Goal: Book appointment/travel/reservation

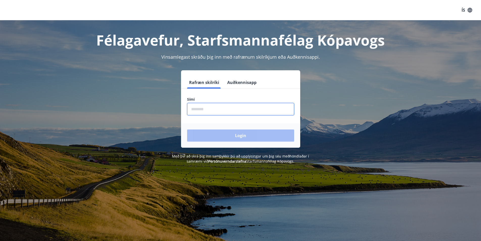
click at [214, 109] on input "phone" at bounding box center [240, 109] width 107 height 12
type input "********"
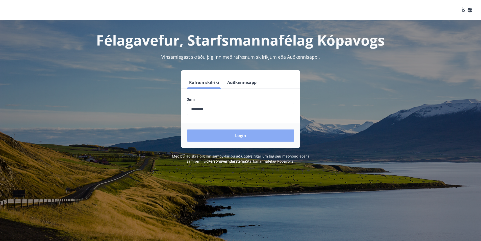
click at [246, 132] on button "Login" at bounding box center [240, 135] width 107 height 12
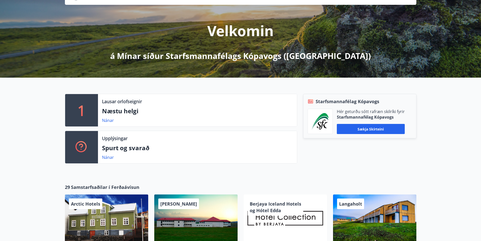
scroll to position [51, 0]
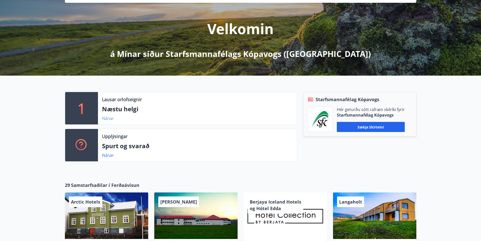
drag, startPoint x: 108, startPoint y: 118, endPoint x: 104, endPoint y: 119, distance: 4.4
click at [104, 119] on link "Nánar" at bounding box center [108, 118] width 12 height 6
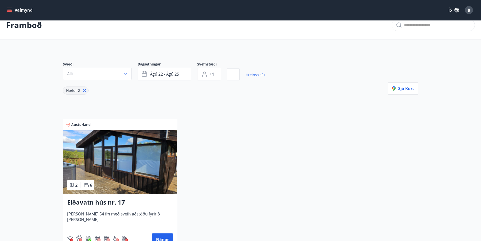
scroll to position [9, 0]
click at [8, 10] on icon "menu" at bounding box center [10, 10] width 6 height 1
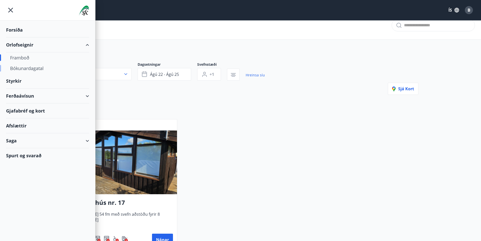
click at [28, 68] on div "Bókunardagatal" at bounding box center [47, 68] width 75 height 11
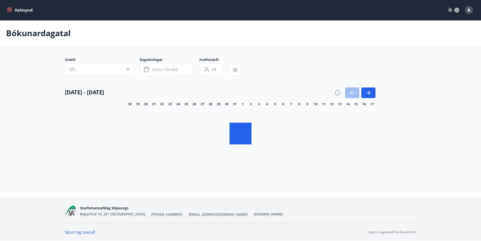
scroll to position [1, 0]
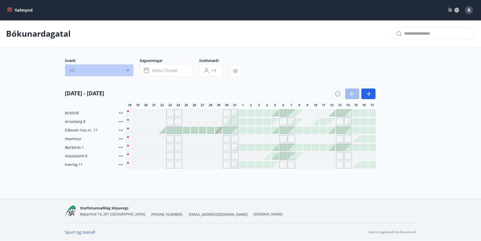
click at [128, 69] on icon "button" at bounding box center [127, 70] width 5 height 5
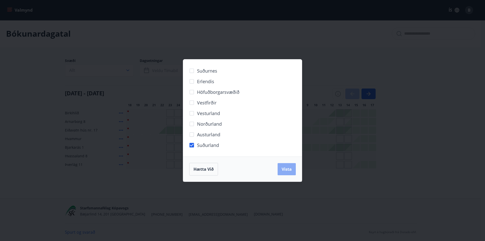
click at [288, 169] on span "Vista" at bounding box center [287, 169] width 10 height 6
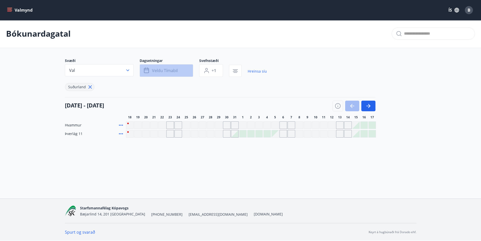
click at [169, 70] on span "Veldu tímabil" at bounding box center [165, 71] width 26 height 6
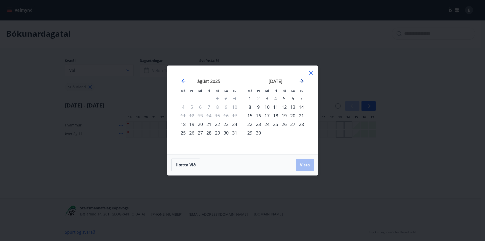
click at [304, 80] on icon "Move forward to switch to the next month." at bounding box center [302, 81] width 6 height 6
click at [274, 79] on strong "október 2025" at bounding box center [276, 81] width 28 height 6
click at [267, 97] on div "1" at bounding box center [267, 98] width 9 height 9
drag, startPoint x: 286, startPoint y: 130, endPoint x: 288, endPoint y: 130, distance: 2.6
click at [286, 130] on div "31" at bounding box center [284, 132] width 9 height 9
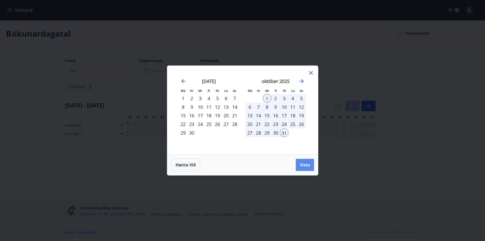
click at [308, 165] on span "Vista" at bounding box center [305, 165] width 10 height 6
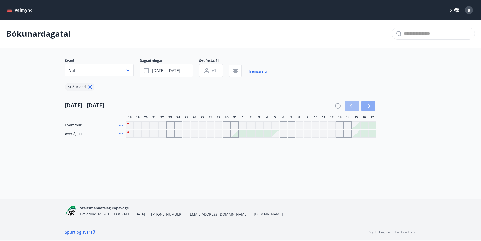
click at [370, 105] on icon "button" at bounding box center [369, 106] width 2 height 4
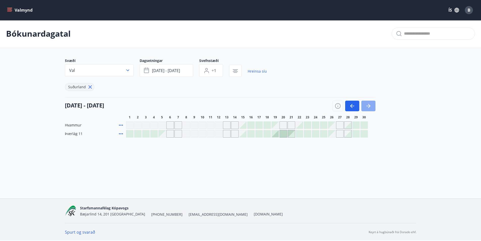
click at [373, 109] on button "button" at bounding box center [369, 106] width 14 height 11
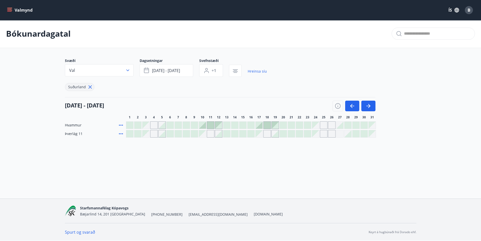
click at [323, 134] on div "Gráir dagar eru ekki bókanlegir" at bounding box center [324, 134] width 8 height 8
click at [131, 135] on div at bounding box center [129, 133] width 7 height 7
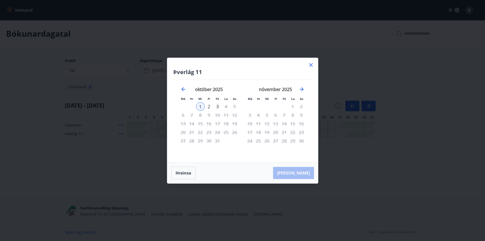
click at [309, 63] on icon at bounding box center [311, 65] width 6 height 6
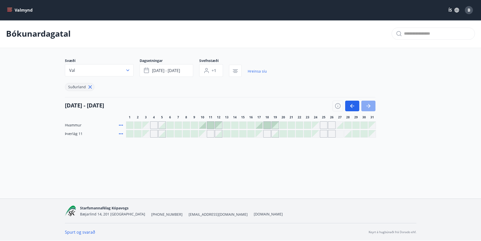
click at [369, 104] on icon "button" at bounding box center [369, 106] width 6 height 6
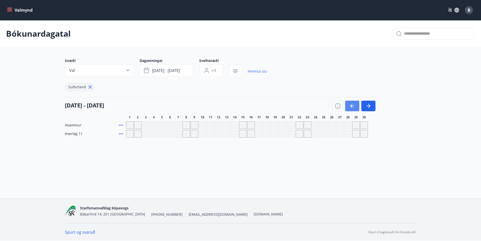
click at [349, 104] on button "button" at bounding box center [352, 106] width 14 height 11
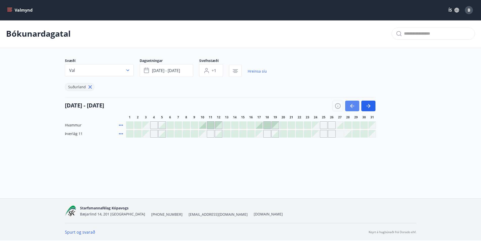
click at [353, 105] on icon "button" at bounding box center [352, 106] width 6 height 6
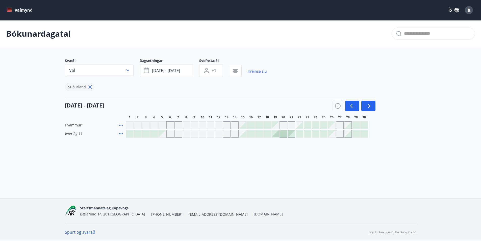
click at [283, 134] on div at bounding box center [283, 133] width 7 height 7
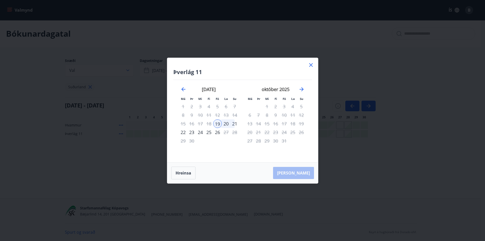
click at [312, 62] on icon at bounding box center [311, 65] width 6 height 6
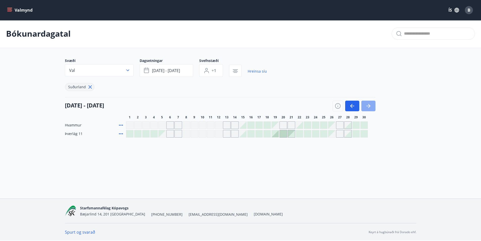
click at [363, 105] on button "button" at bounding box center [369, 106] width 14 height 11
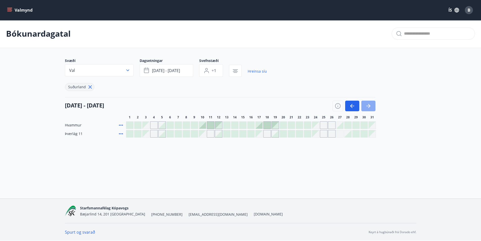
click at [366, 105] on icon "button" at bounding box center [369, 106] width 6 height 6
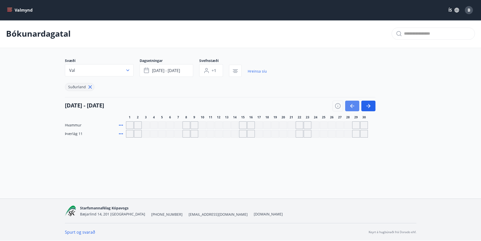
click at [355, 108] on button "button" at bounding box center [352, 106] width 14 height 11
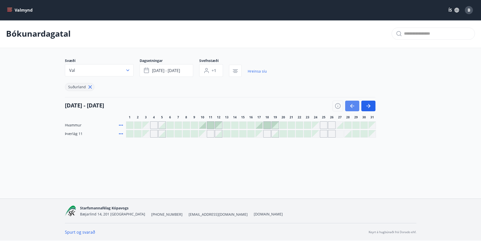
click at [354, 106] on icon "button" at bounding box center [352, 106] width 4 height 1
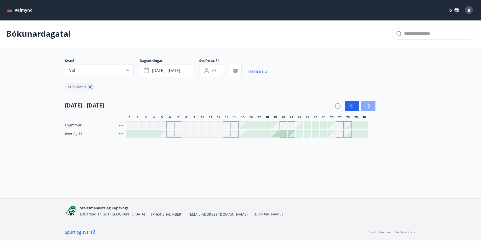
click at [371, 104] on icon "button" at bounding box center [369, 106] width 6 height 6
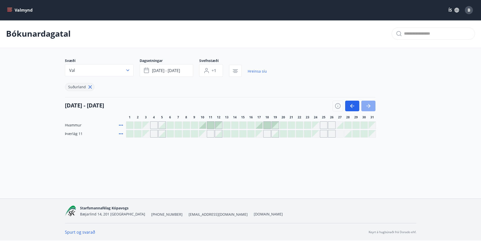
click at [370, 107] on icon "button" at bounding box center [369, 106] width 6 height 6
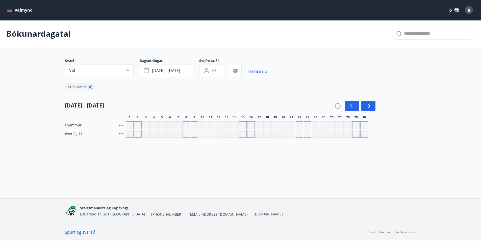
click at [130, 69] on icon "button" at bounding box center [127, 70] width 5 height 5
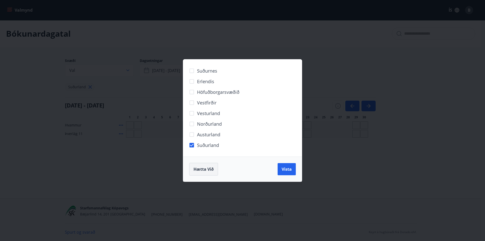
click at [202, 165] on button "Hætta við" at bounding box center [203, 169] width 29 height 13
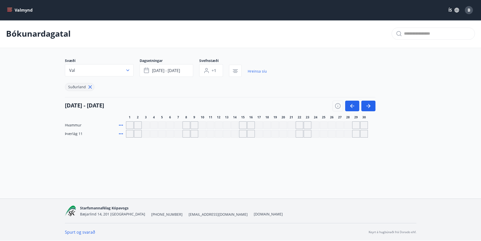
click at [91, 88] on icon at bounding box center [90, 87] width 6 height 6
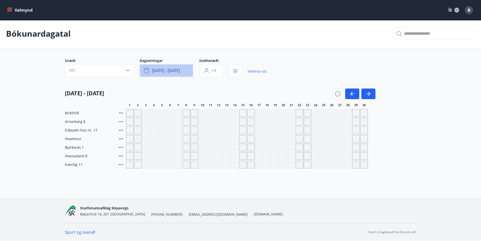
click at [188, 68] on button "[DATE] - [DATE]" at bounding box center [167, 70] width 54 height 13
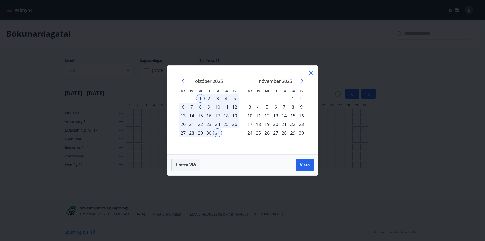
click at [193, 161] on button "Hætta við" at bounding box center [185, 164] width 29 height 13
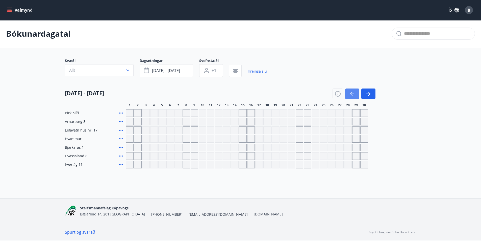
click at [353, 94] on icon "button" at bounding box center [352, 93] width 4 height 1
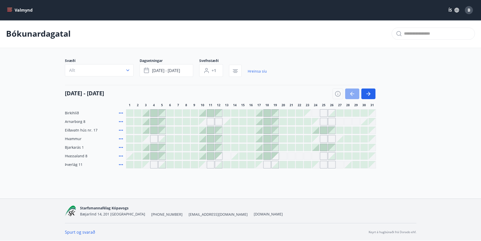
click at [354, 94] on icon "button" at bounding box center [352, 94] width 6 height 6
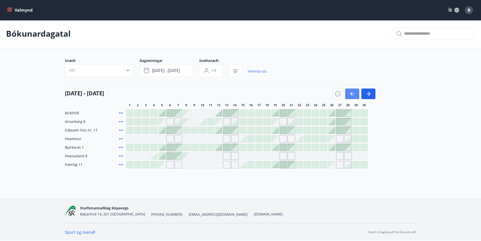
click at [350, 91] on icon "button" at bounding box center [352, 94] width 6 height 6
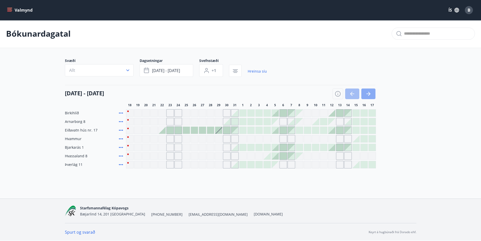
click at [372, 95] on button "button" at bounding box center [369, 93] width 14 height 11
